Goal: Browse casually

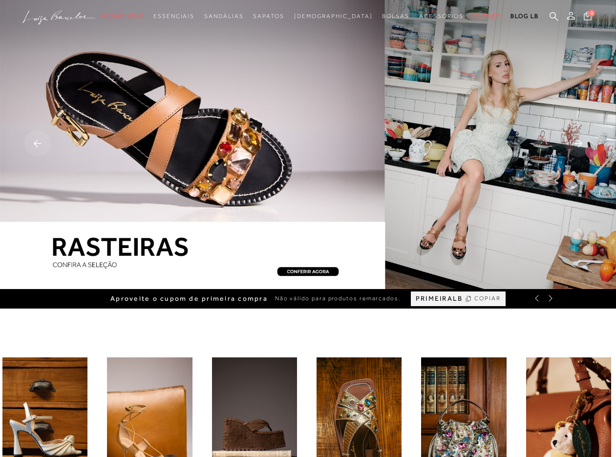
click at [552, 297] on icon at bounding box center [551, 299] width 8 height 8
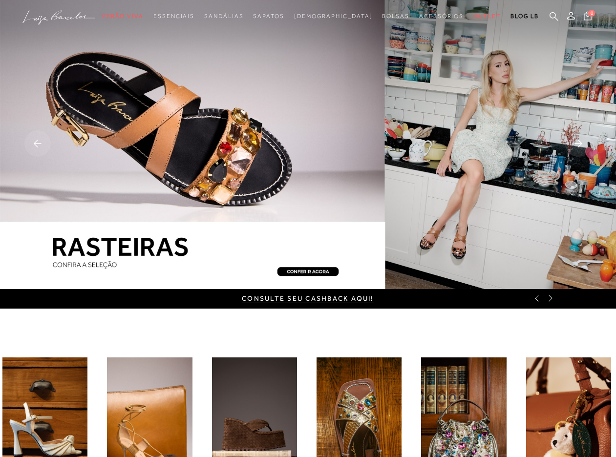
click at [551, 298] on icon at bounding box center [551, 299] width 8 height 8
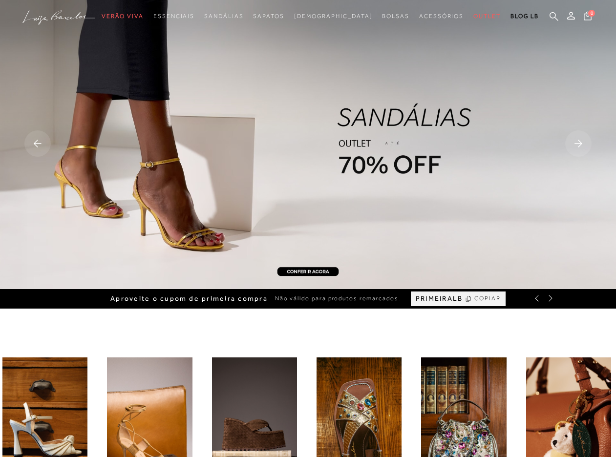
click at [537, 303] on div "Aproveite o cupom de primeira compra Não válido para produtos remarcados. PRIME…" at bounding box center [308, 299] width 616 height 20
click at [536, 298] on icon at bounding box center [537, 299] width 8 height 8
click at [38, 143] on rect at bounding box center [37, 144] width 26 height 26
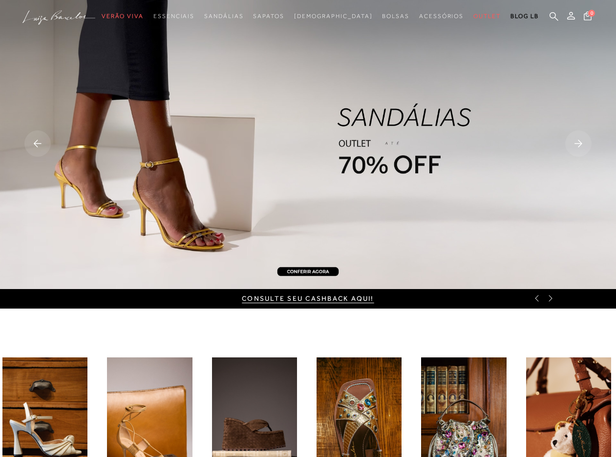
click at [577, 142] on rect at bounding box center [579, 144] width 26 height 26
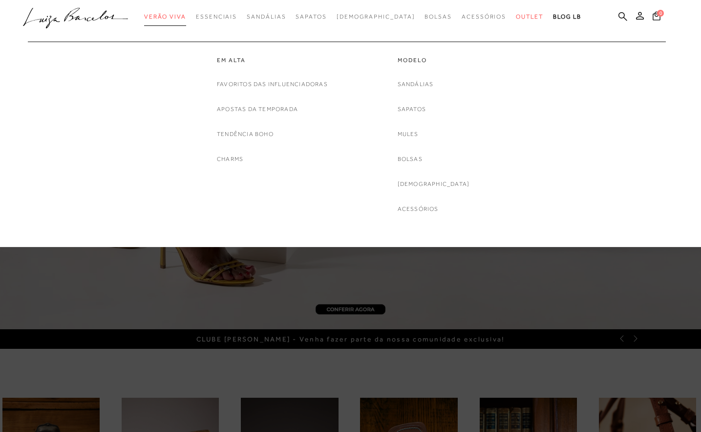
drag, startPoint x: 576, startPoint y: 147, endPoint x: 186, endPoint y: 21, distance: 409.8
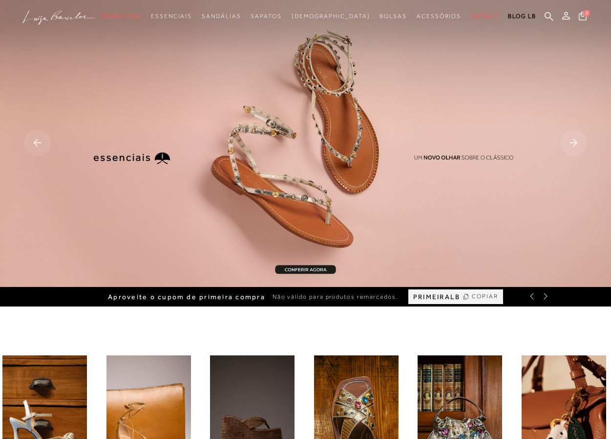
click at [574, 144] on rect at bounding box center [574, 143] width 26 height 26
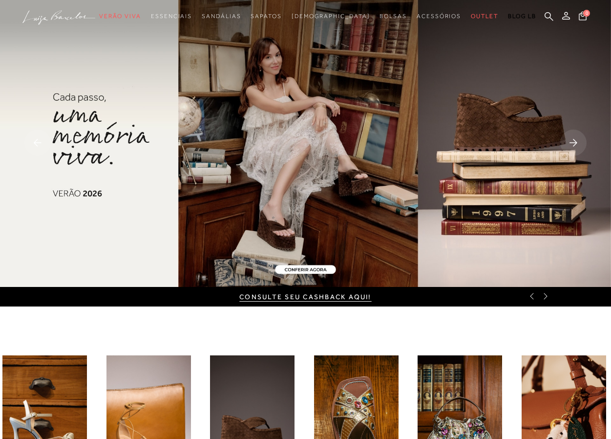
click at [574, 144] on rect at bounding box center [574, 143] width 26 height 26
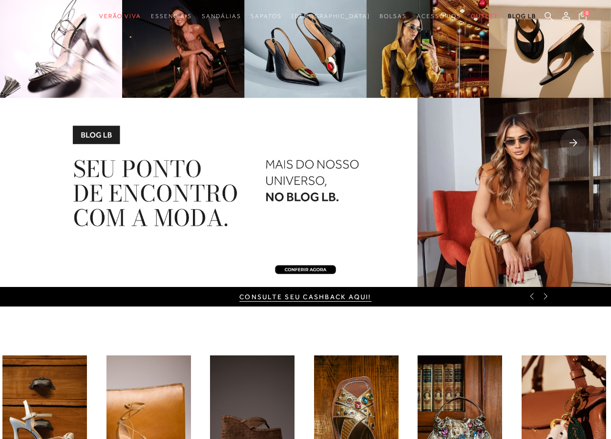
click at [577, 144] on rect at bounding box center [574, 143] width 26 height 26
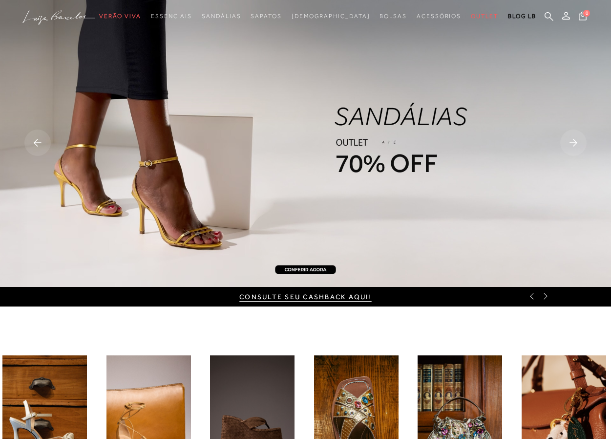
click at [573, 144] on rect at bounding box center [574, 143] width 26 height 26
